Goal: Communication & Community: Share content

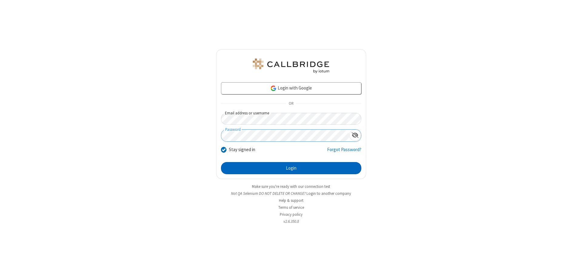
click at [291, 168] on button "Login" at bounding box center [291, 168] width 140 height 12
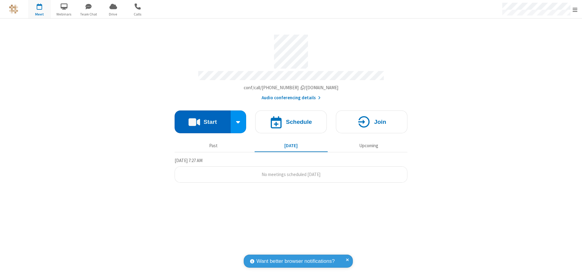
click at [203, 119] on button "Start" at bounding box center [203, 121] width 56 height 23
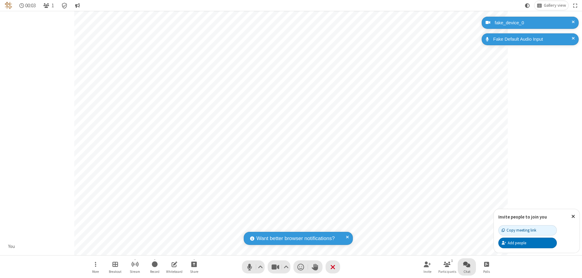
click at [467, 264] on span "Open chat" at bounding box center [466, 264] width 7 height 8
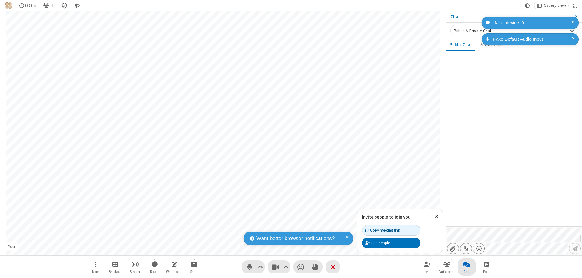
type input "C:\fakepath\doc_test.docx"
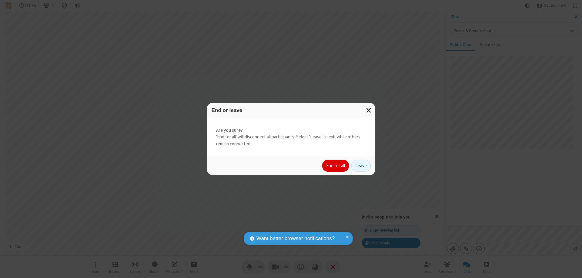
click at [336, 166] on button "End for all" at bounding box center [335, 165] width 27 height 12
